Goal: Find specific page/section: Find specific page/section

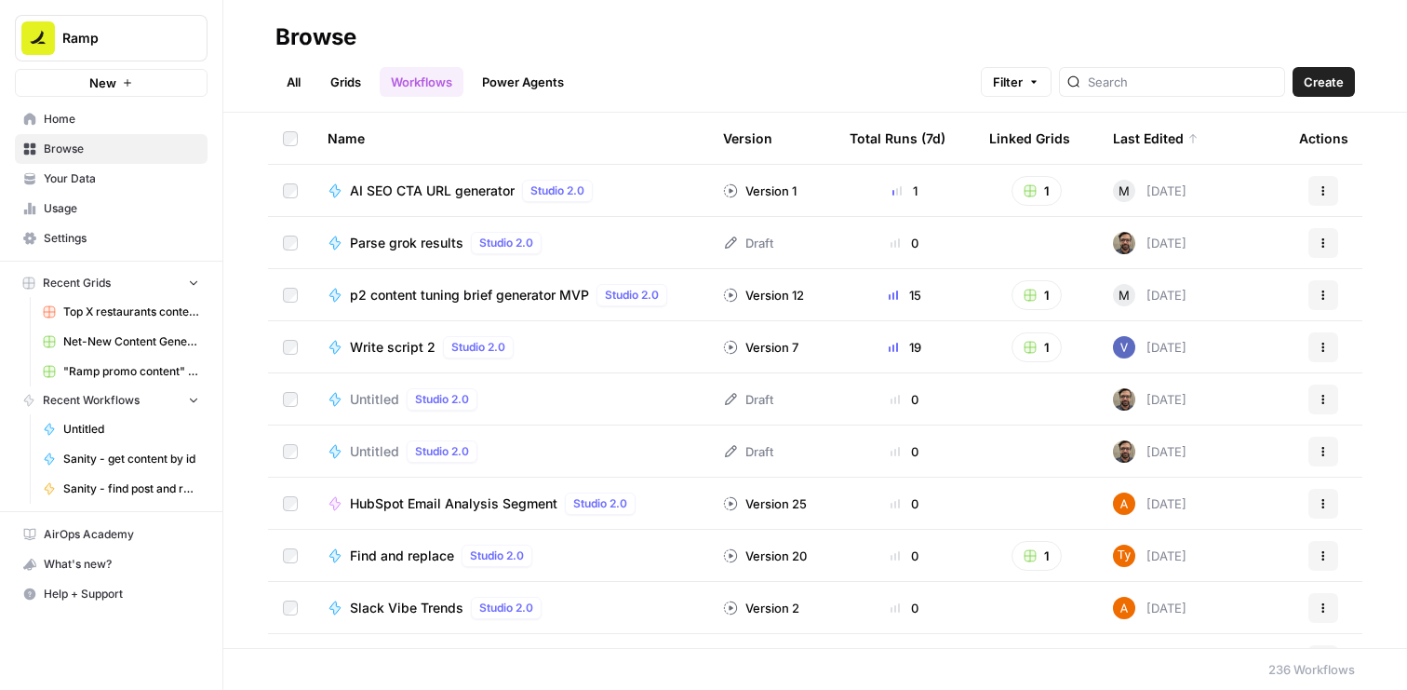
click at [360, 87] on link "Grids" at bounding box center [345, 82] width 53 height 30
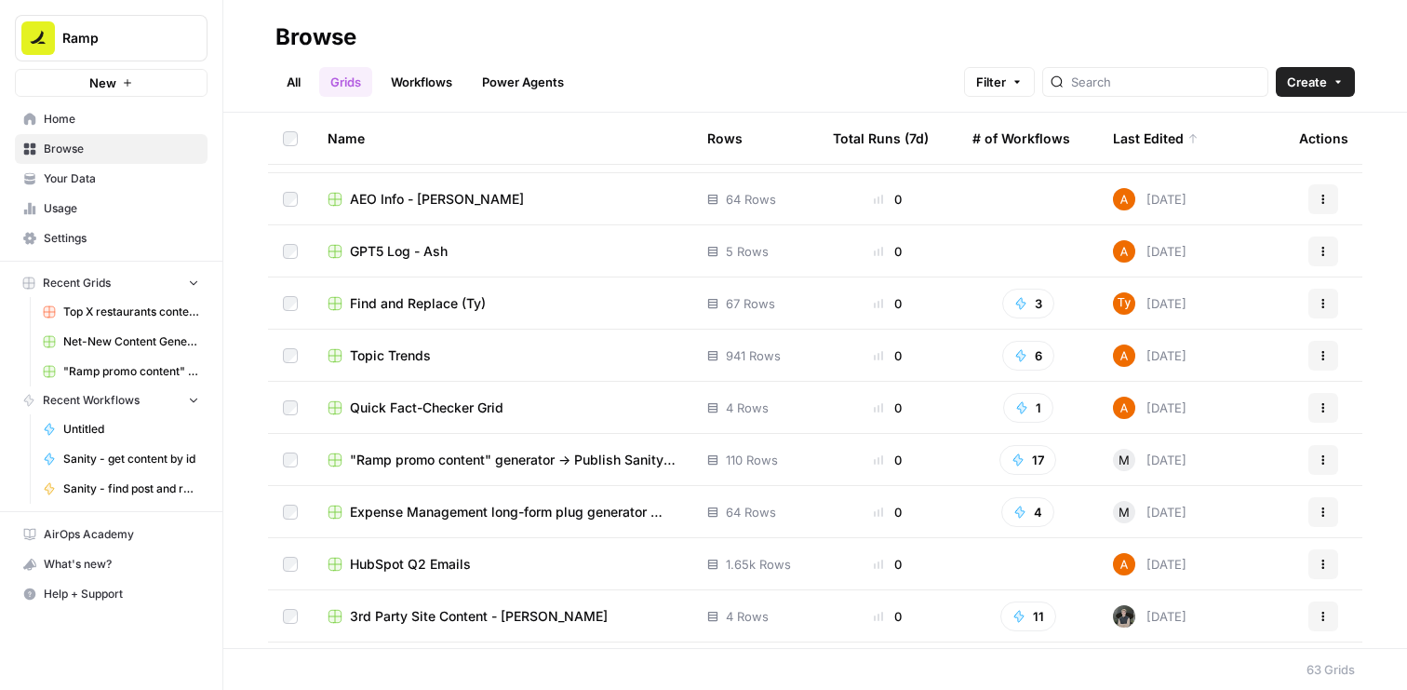
scroll to position [254, 0]
click at [456, 458] on span ""Ramp promo content" generator -> Publish Sanity updates" at bounding box center [514, 458] width 328 height 19
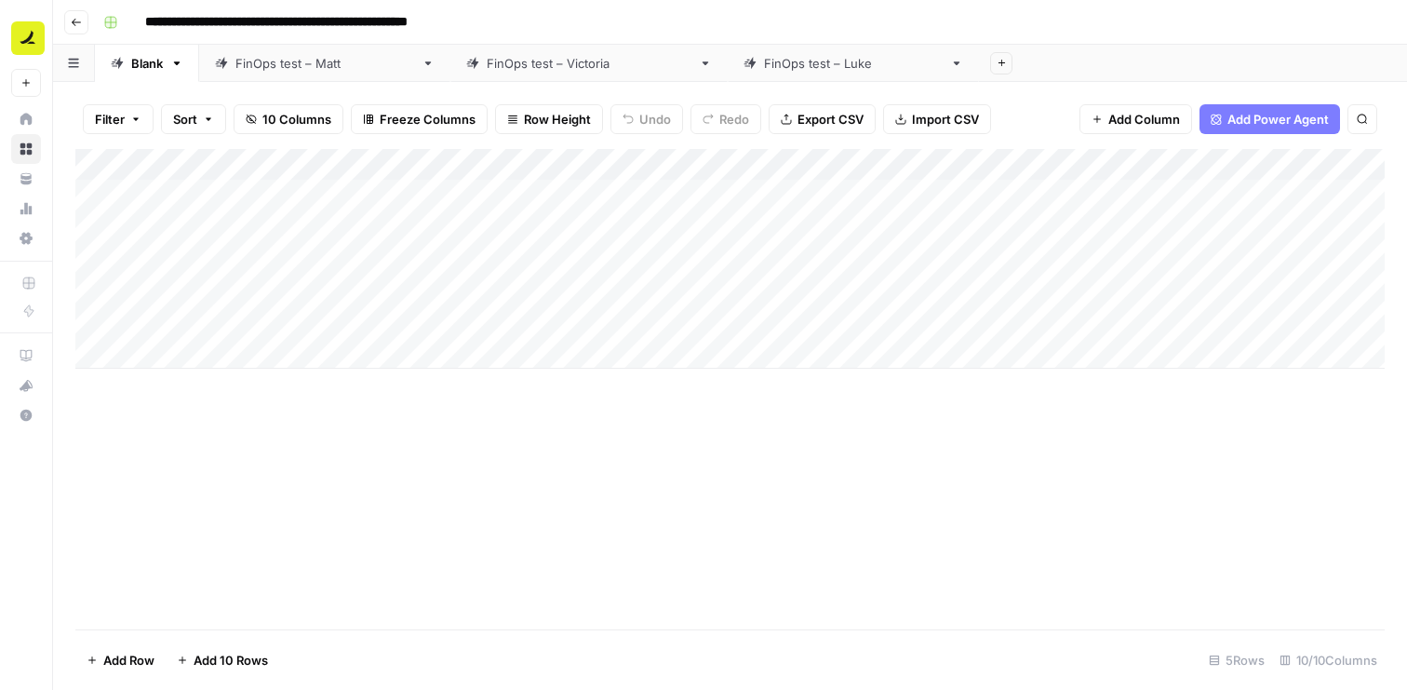
click at [319, 74] on link "FinOps test – [PERSON_NAME]" at bounding box center [324, 63] width 251 height 37
click at [487, 66] on div "FinOps test – [GEOGRAPHIC_DATA]" at bounding box center [589, 63] width 205 height 19
click at [764, 54] on div "FinOps test – [PERSON_NAME]" at bounding box center [853, 63] width 179 height 19
